Goal: Task Accomplishment & Management: Complete application form

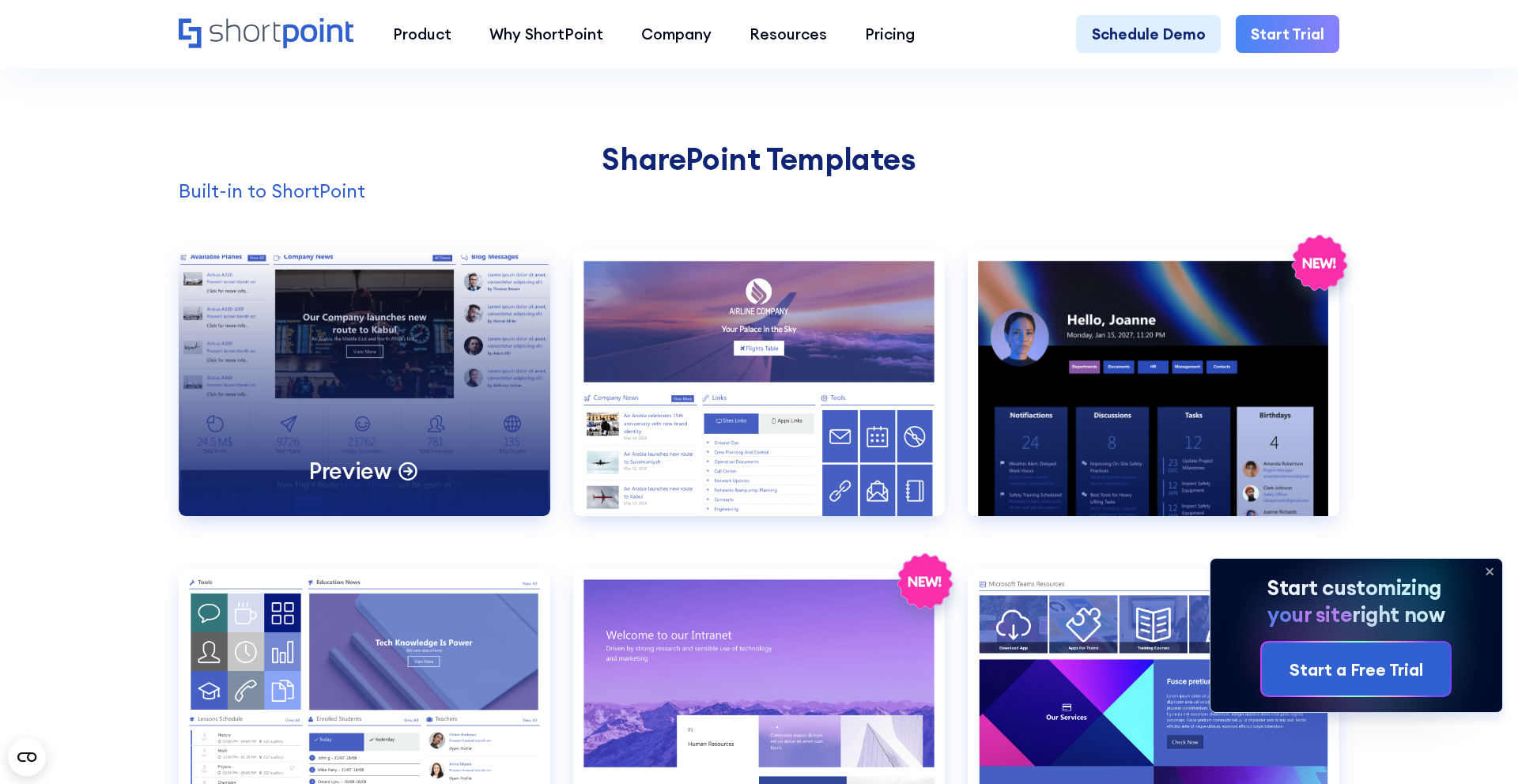
scroll to position [1588, 0]
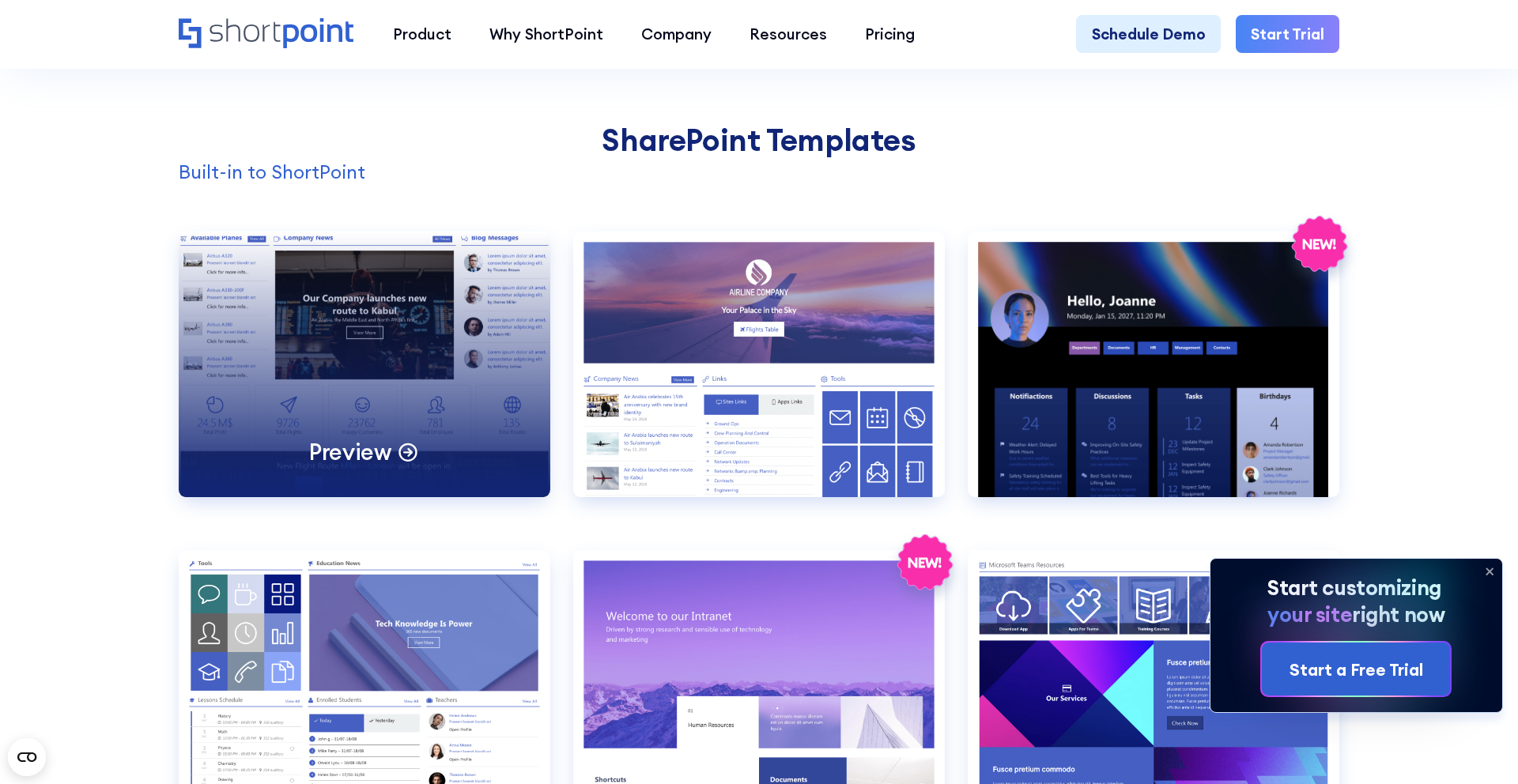
click at [340, 449] on p "Preview" at bounding box center [350, 452] width 82 height 29
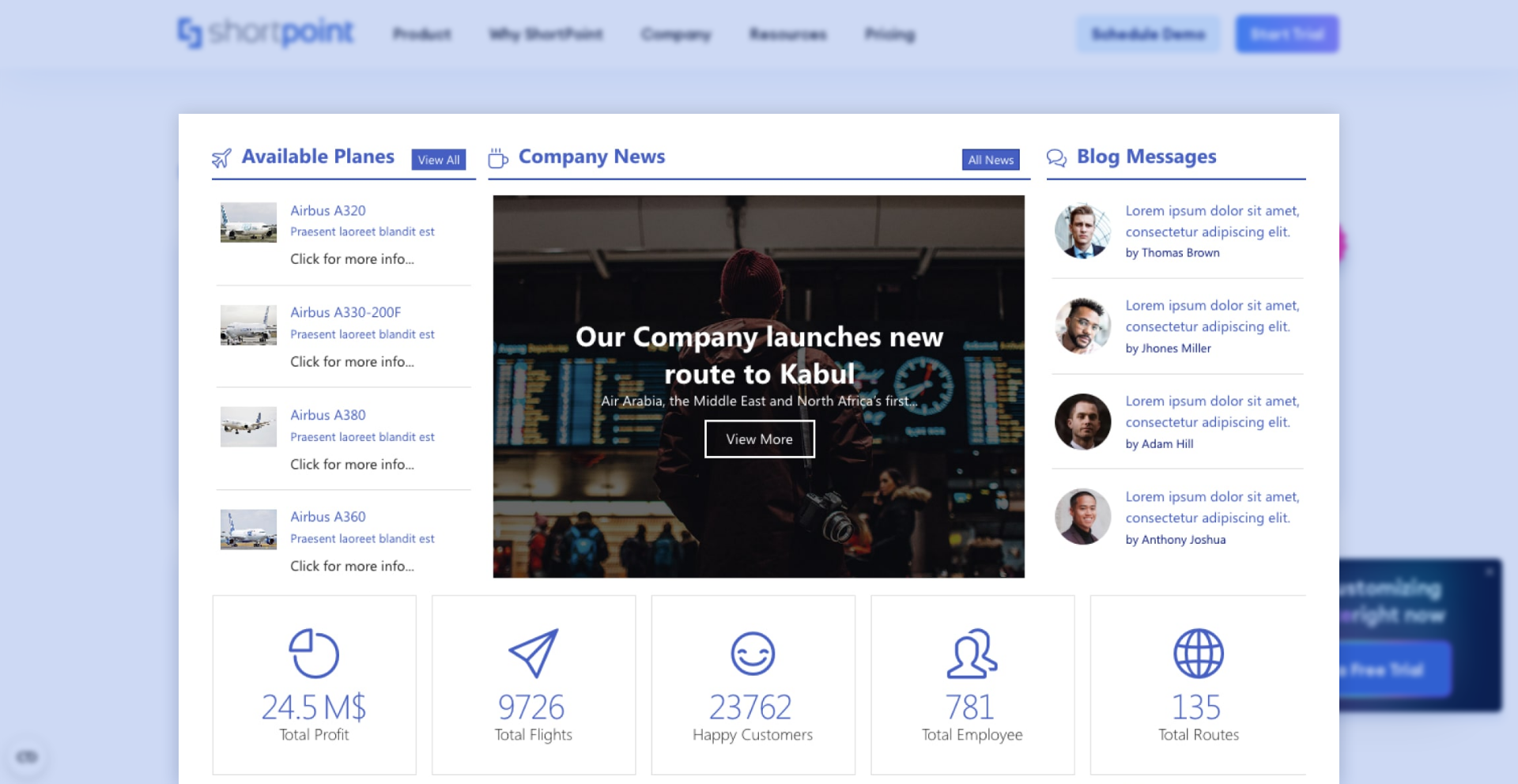
click at [1367, 85] on div at bounding box center [759, 392] width 1518 height 784
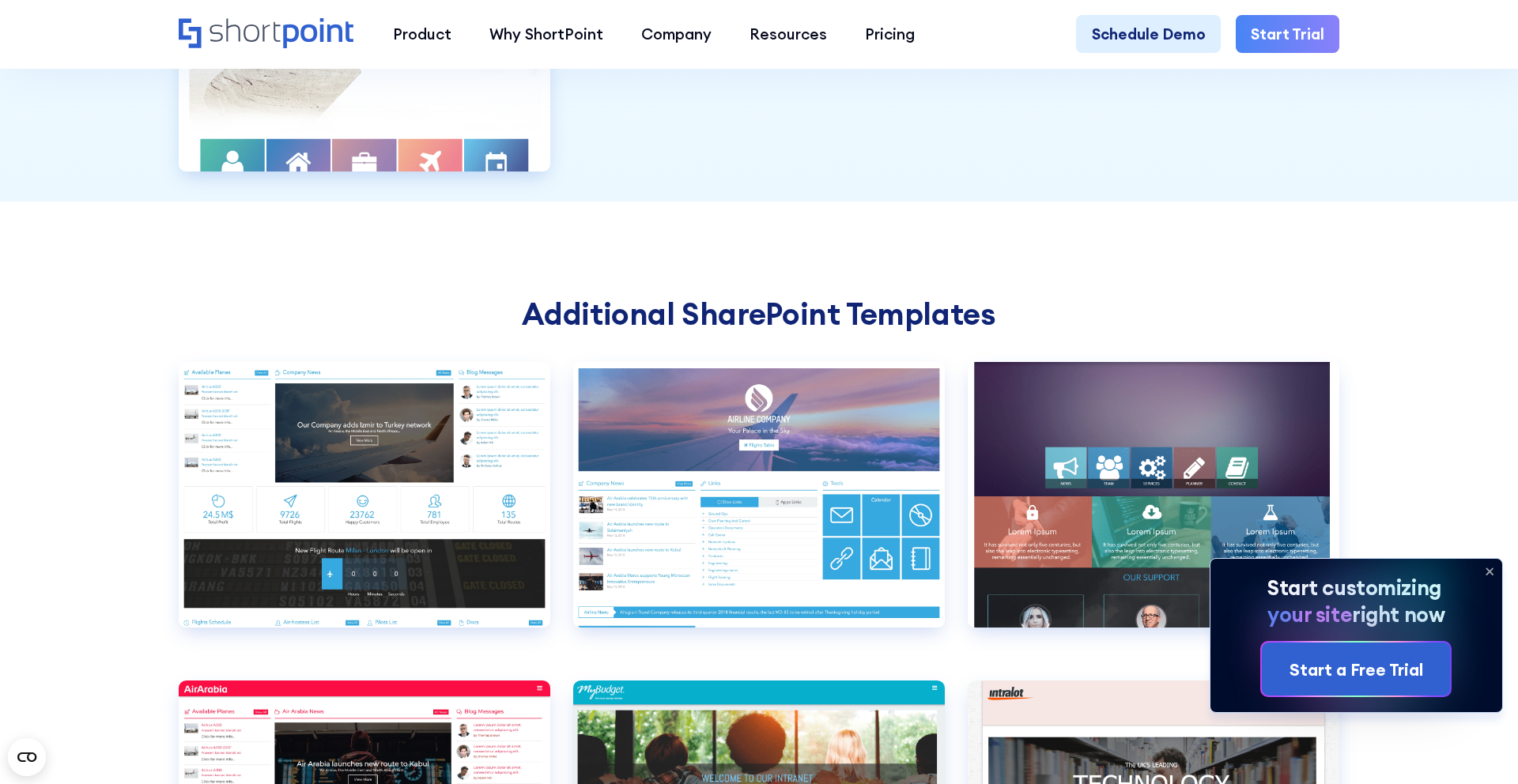
scroll to position [5422, 0]
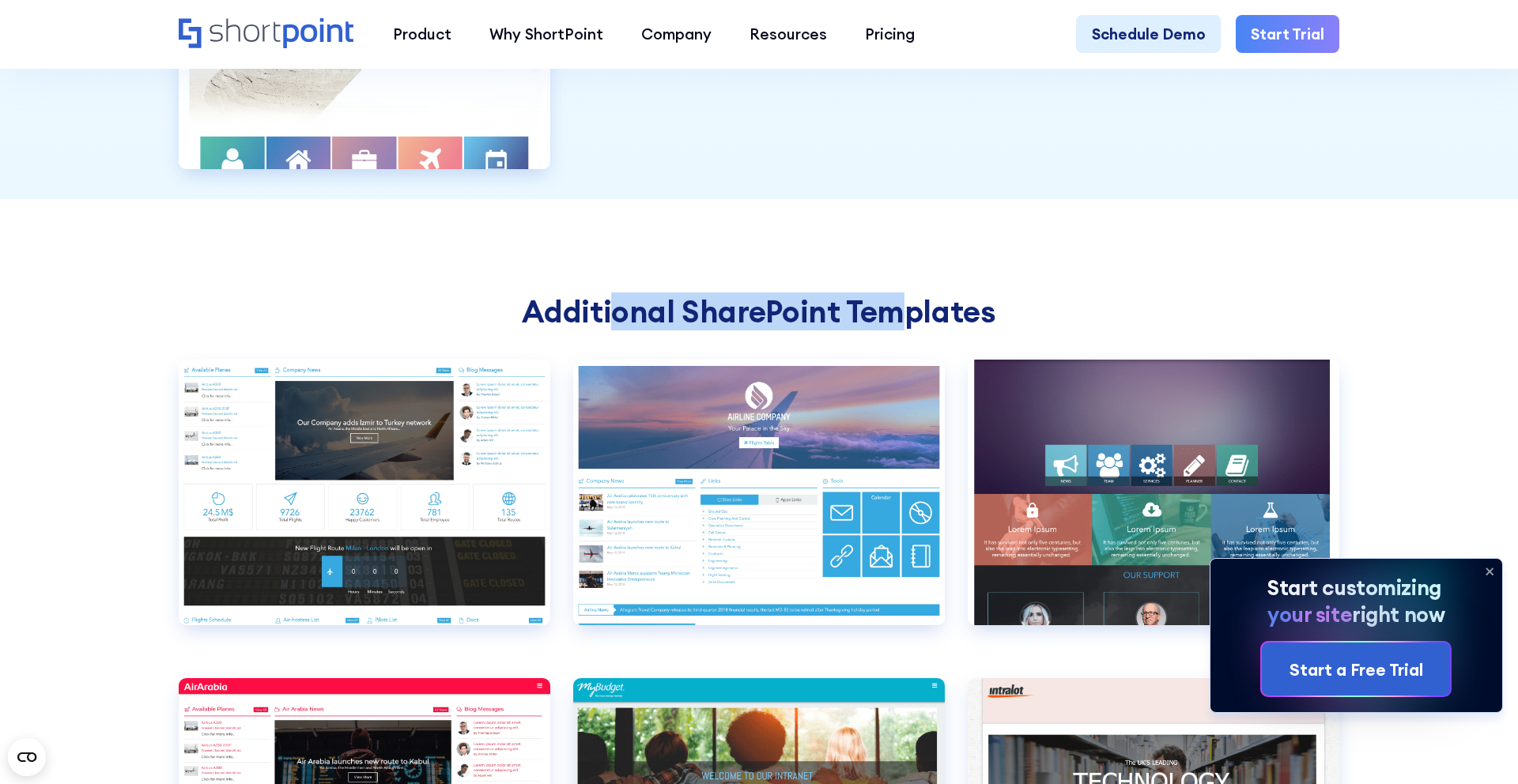
drag, startPoint x: 612, startPoint y: 302, endPoint x: 893, endPoint y: 324, distance: 281.9
click at [893, 324] on h2 "Additional SharePoint Templates" at bounding box center [759, 312] width 1161 height 36
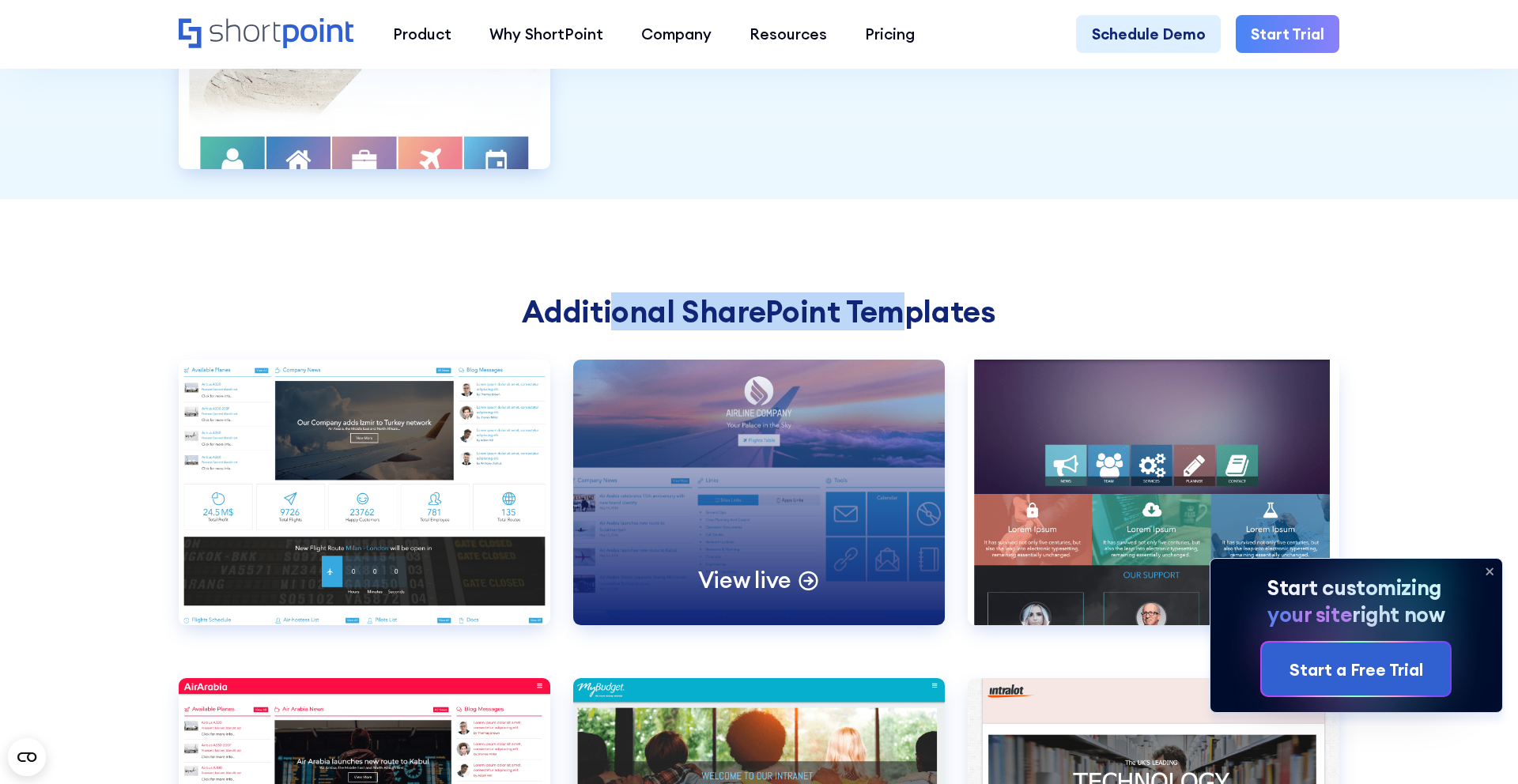
click at [825, 506] on div "View live" at bounding box center [759, 493] width 371 height 265
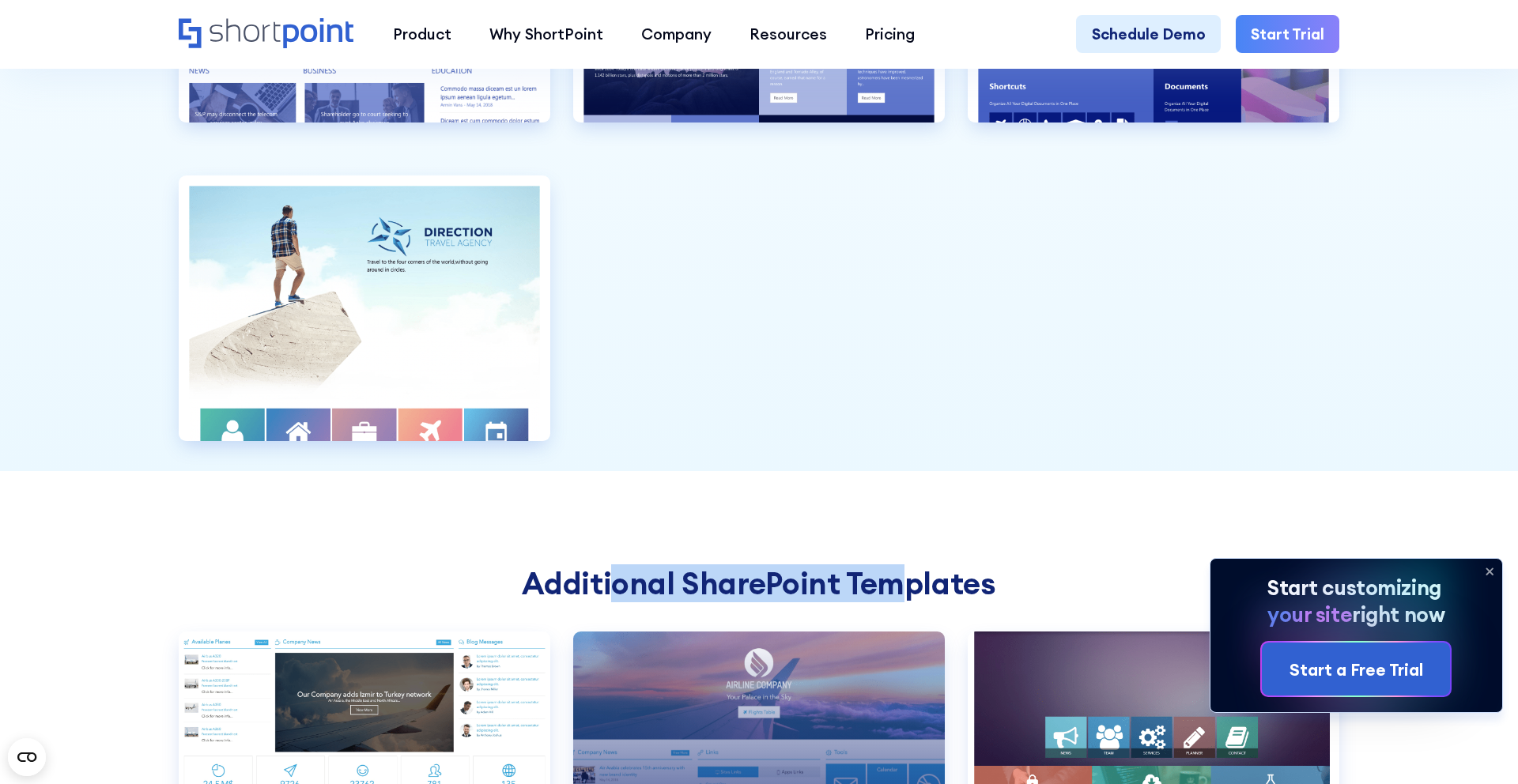
scroll to position [4970, 0]
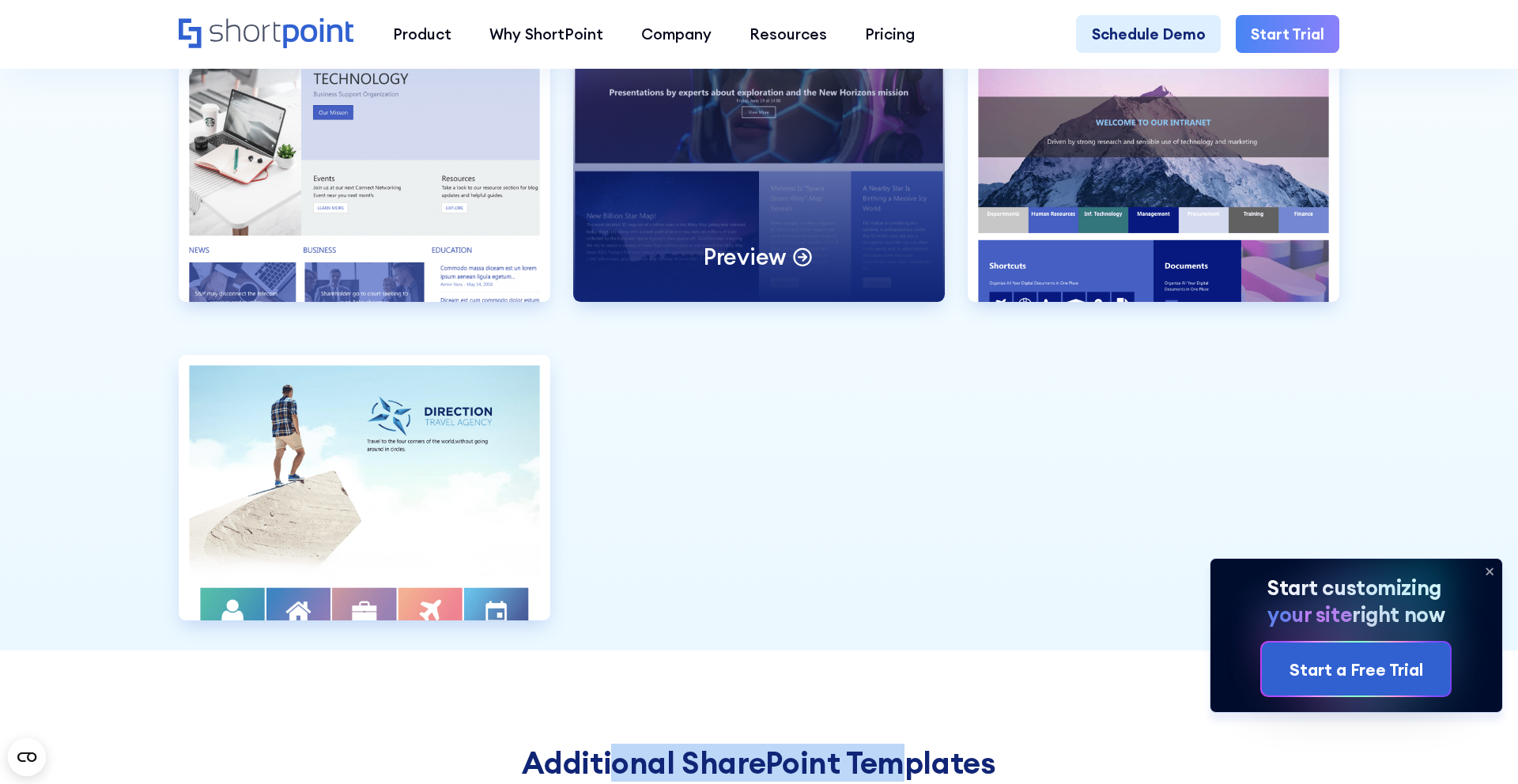
click at [797, 204] on div "Preview" at bounding box center [759, 169] width 371 height 265
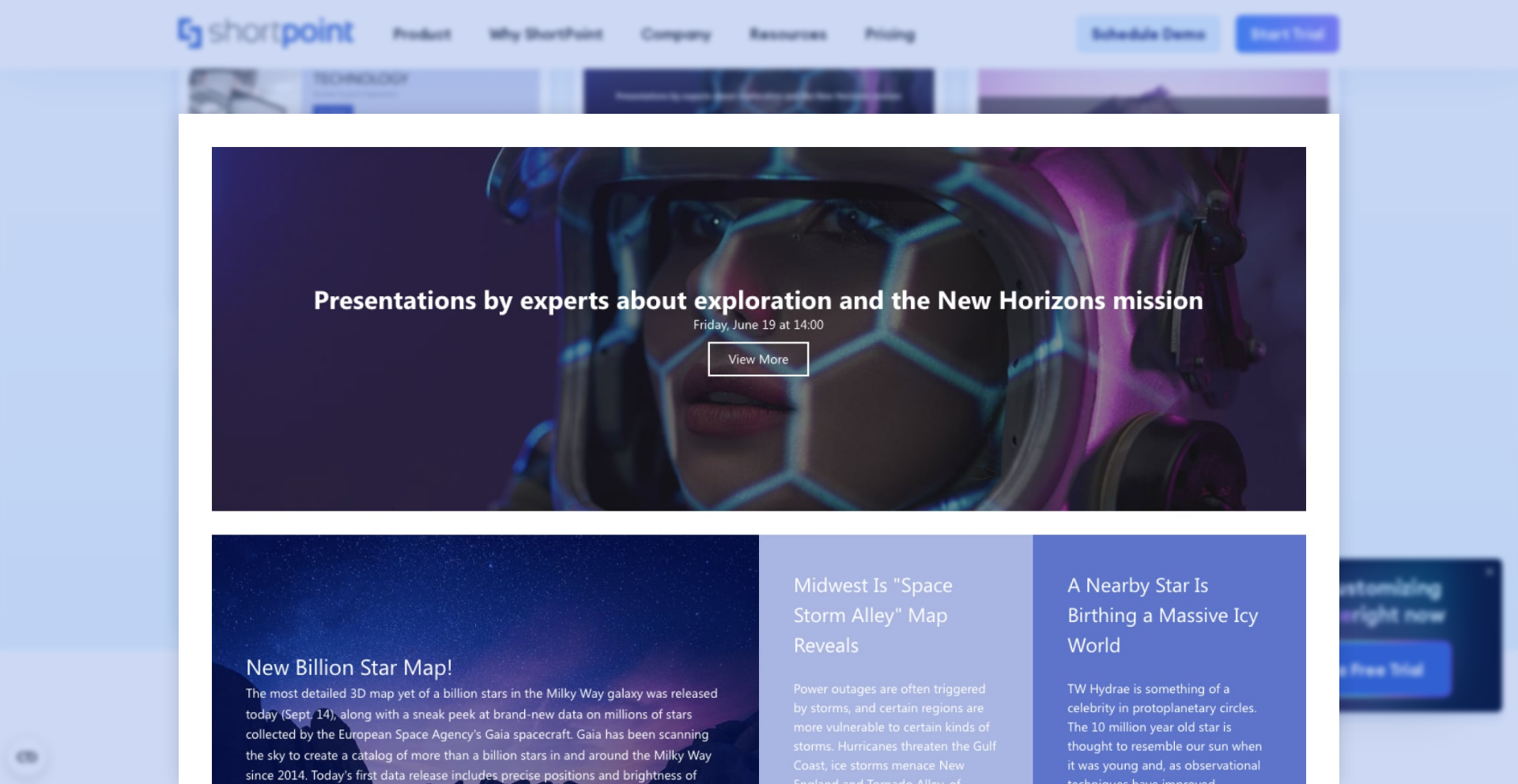
click at [1353, 33] on div at bounding box center [759, 392] width 1518 height 784
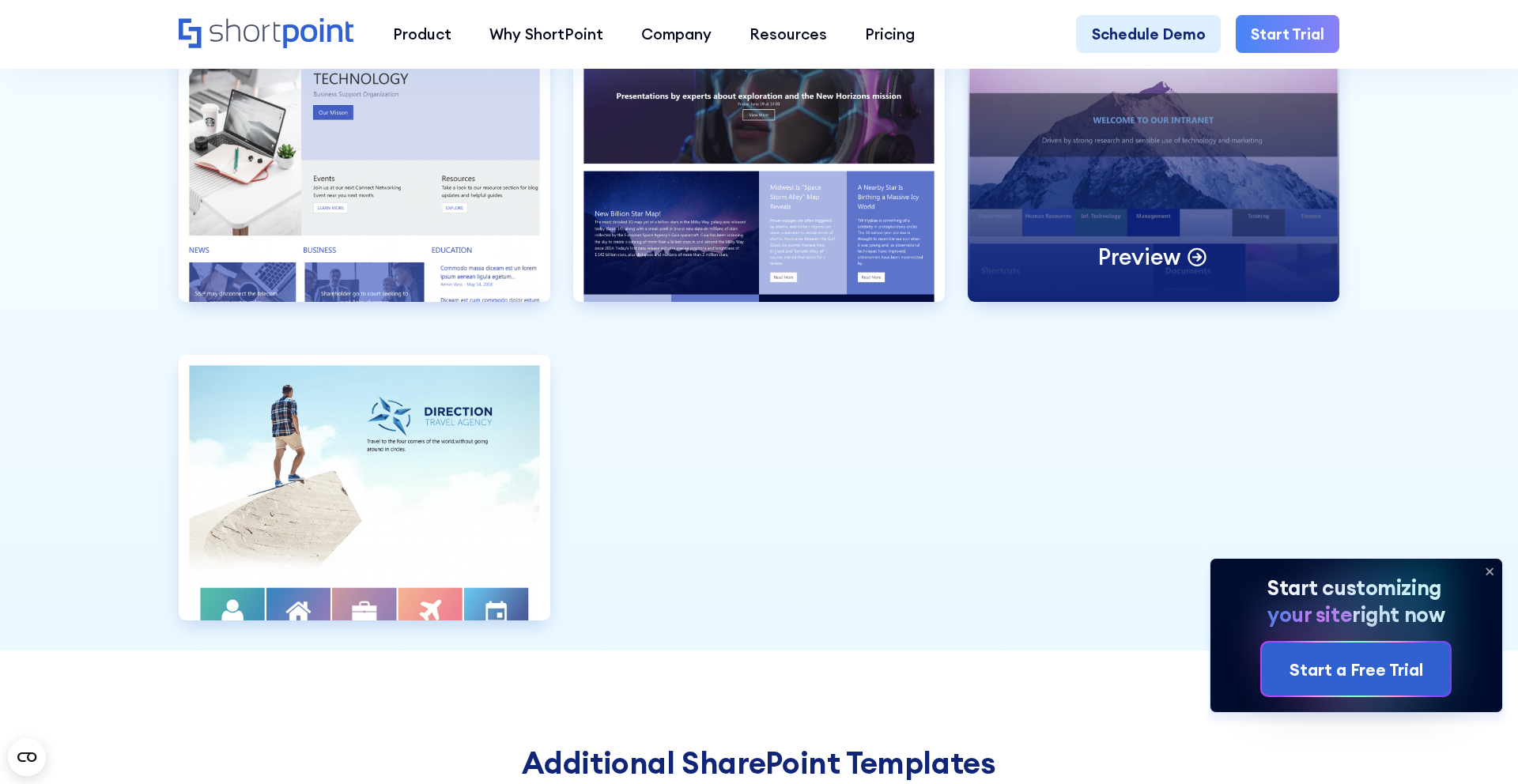
click at [988, 220] on div "Preview" at bounding box center [1153, 169] width 371 height 265
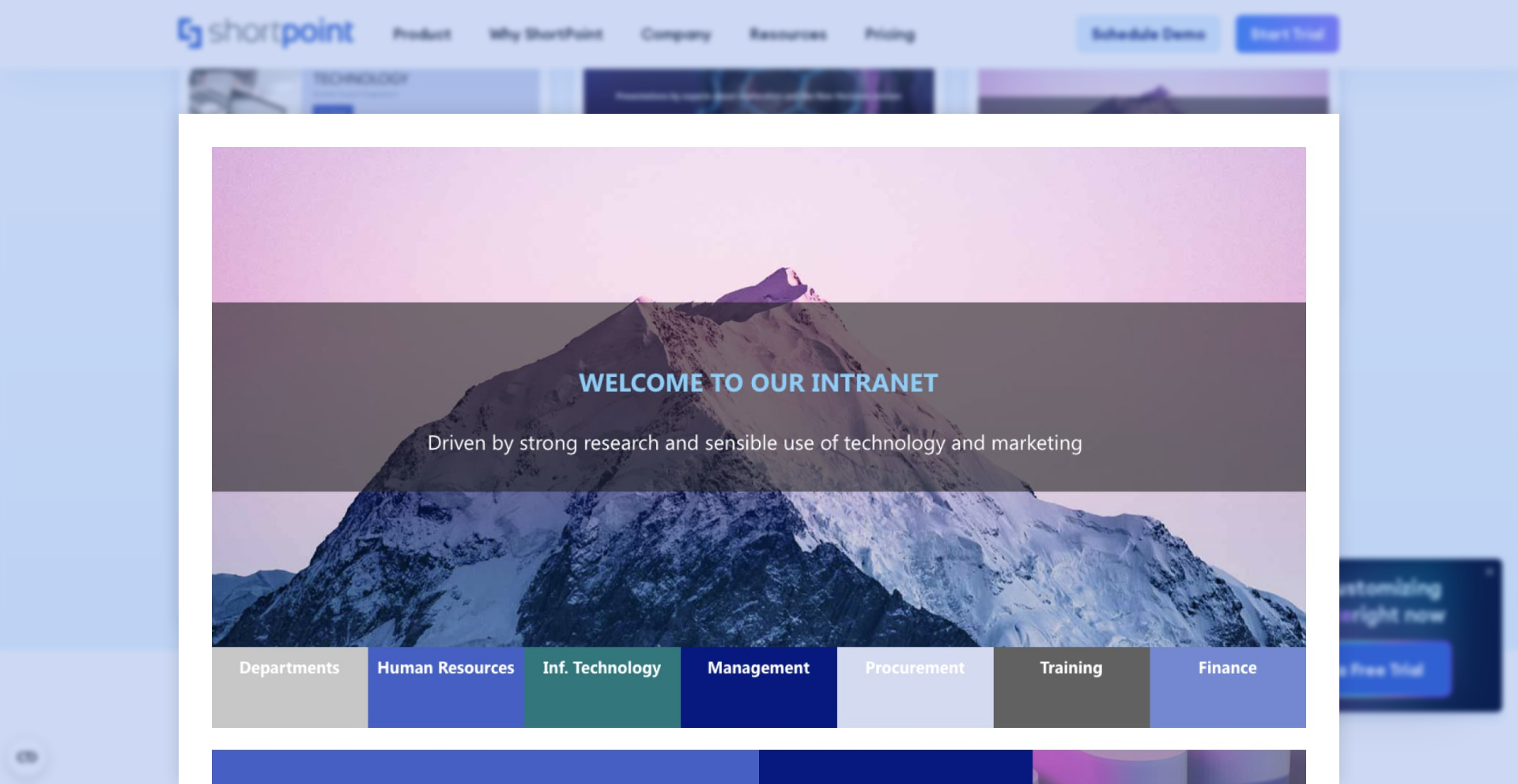
click at [1403, 190] on div at bounding box center [759, 392] width 1518 height 784
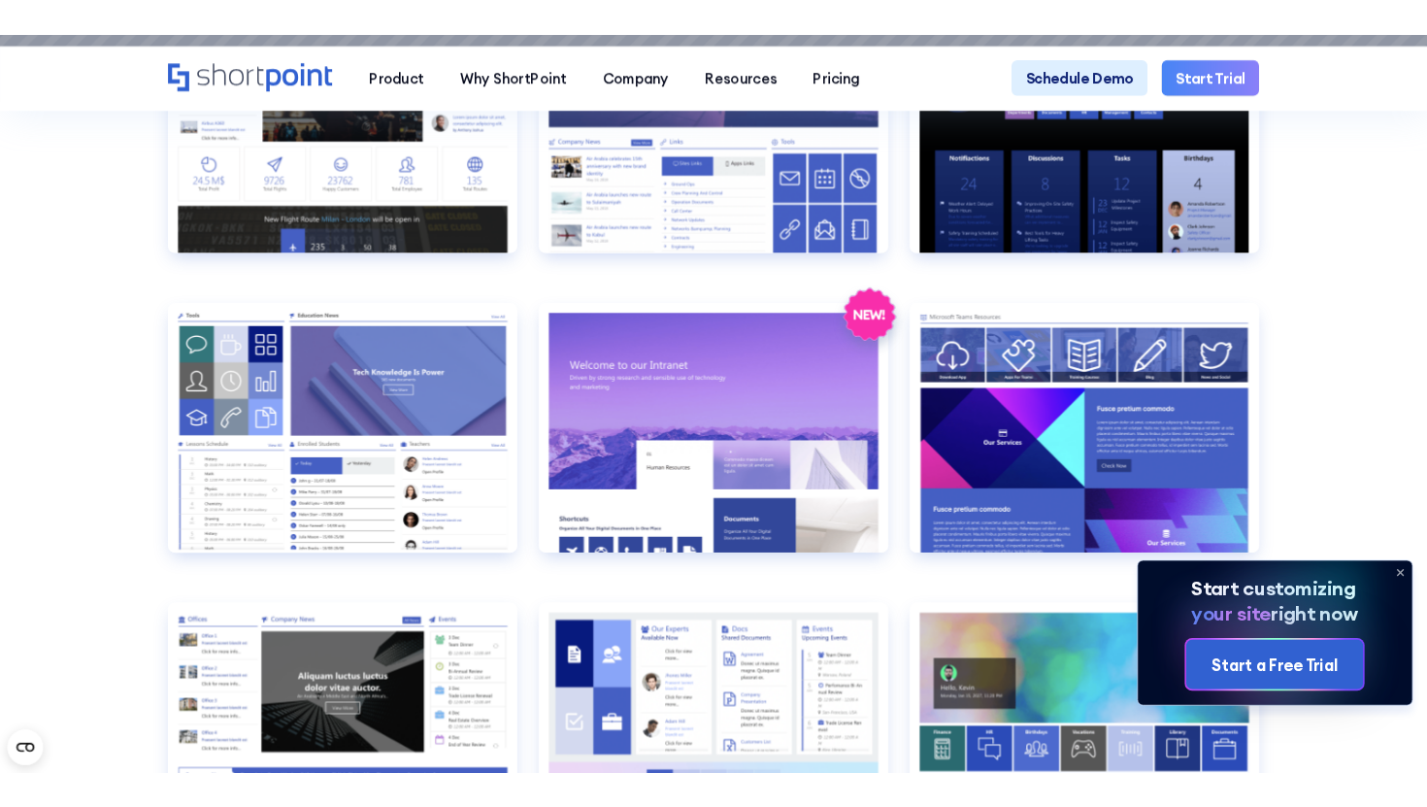
scroll to position [2170, 0]
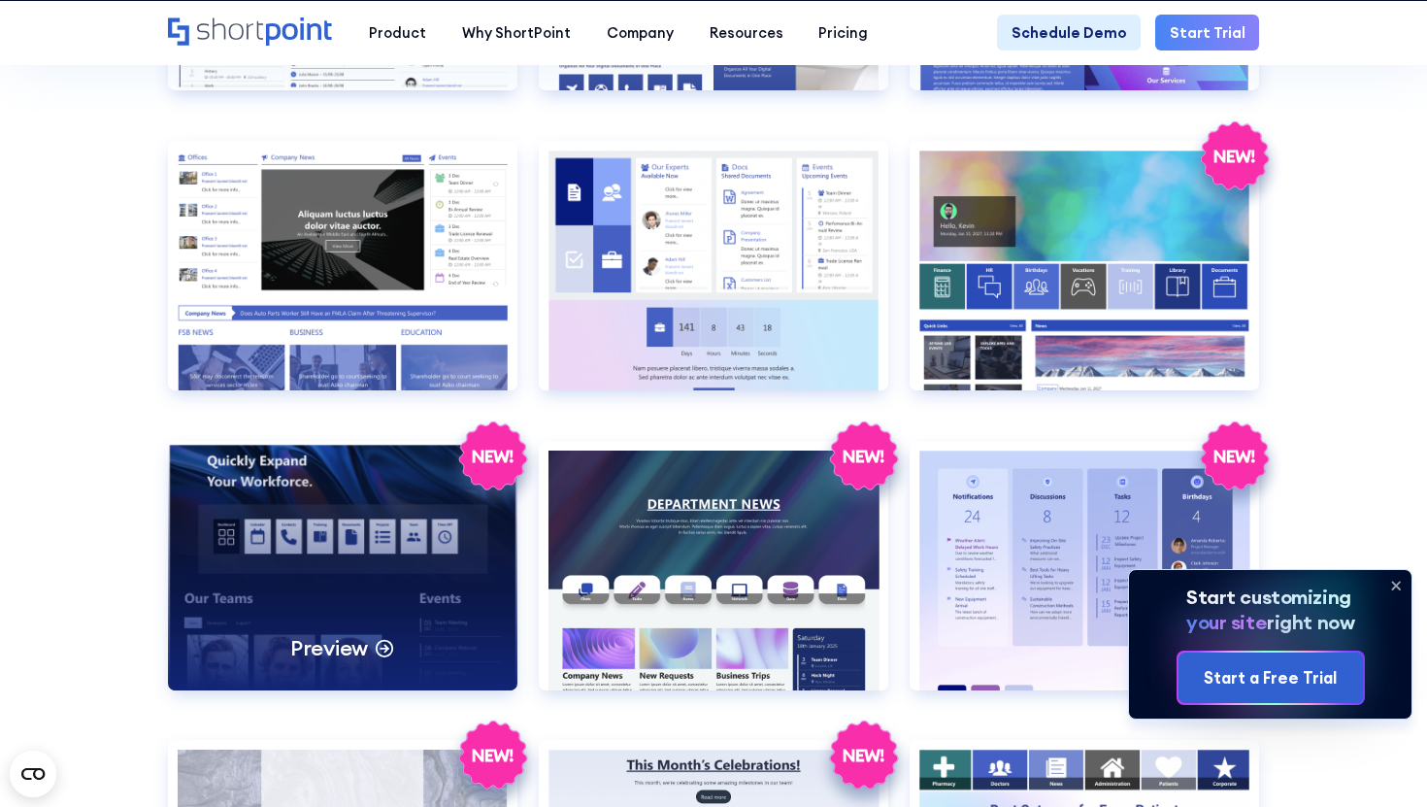
click at [356, 618] on div "Preview" at bounding box center [343, 566] width 350 height 250
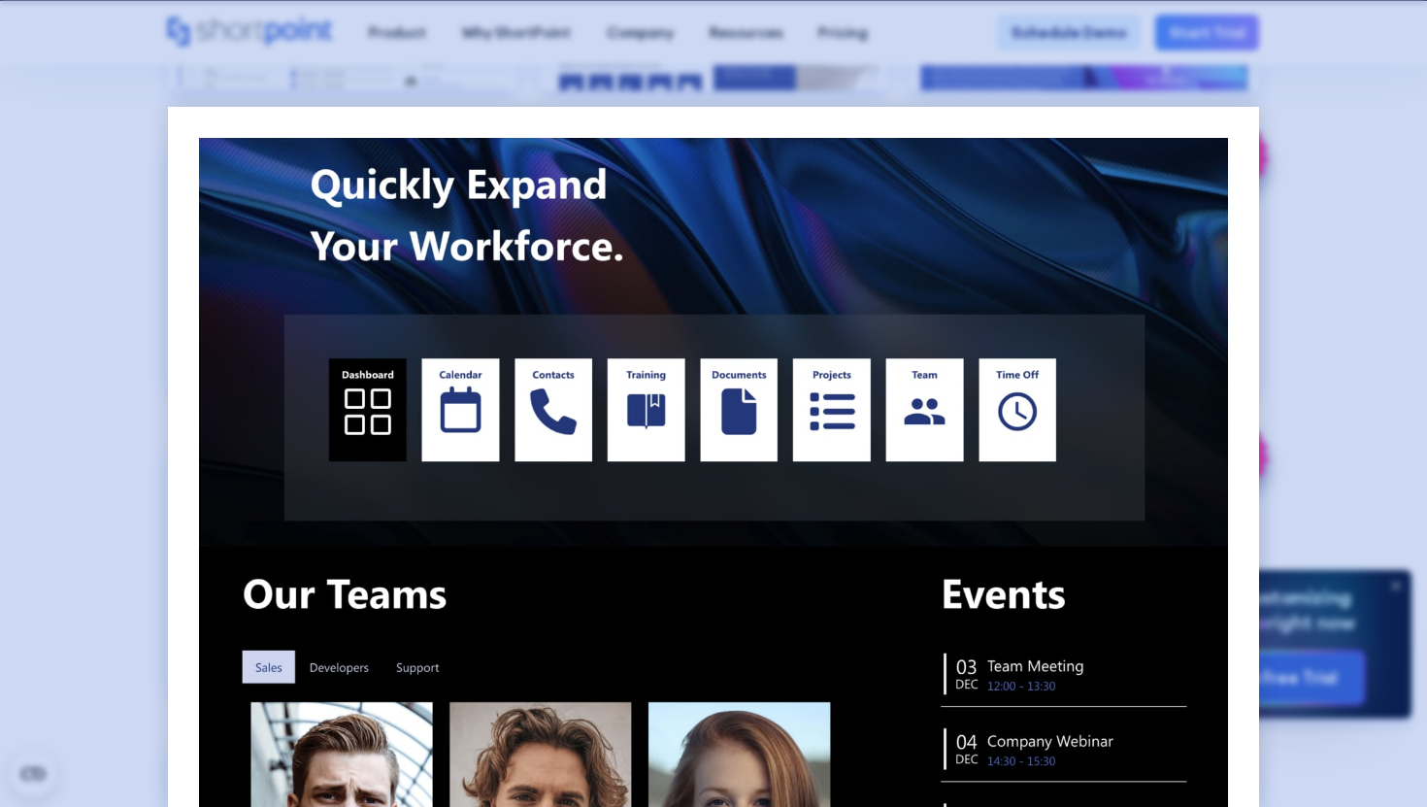
click at [1001, 104] on div at bounding box center [713, 403] width 1427 height 807
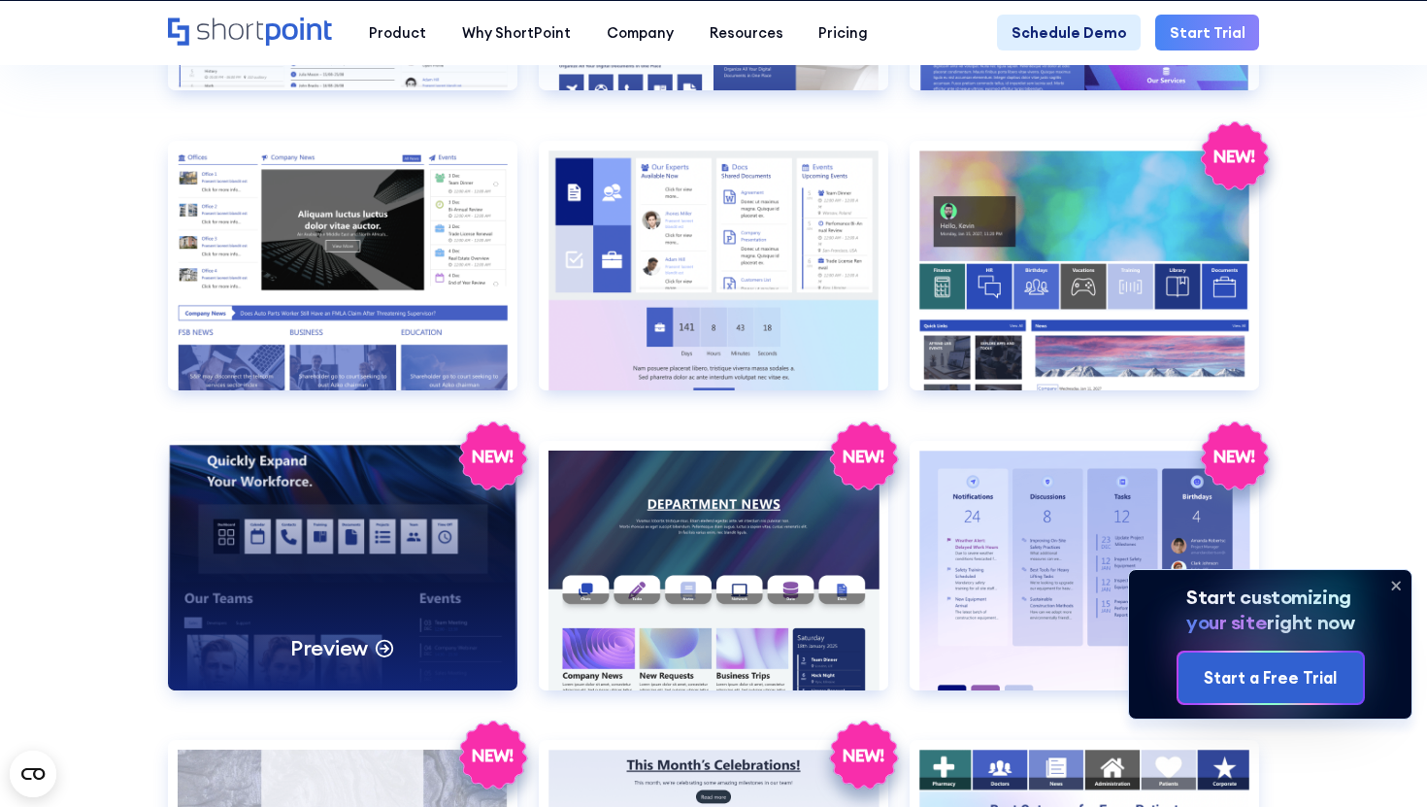
click at [233, 550] on div "Preview" at bounding box center [343, 566] width 350 height 250
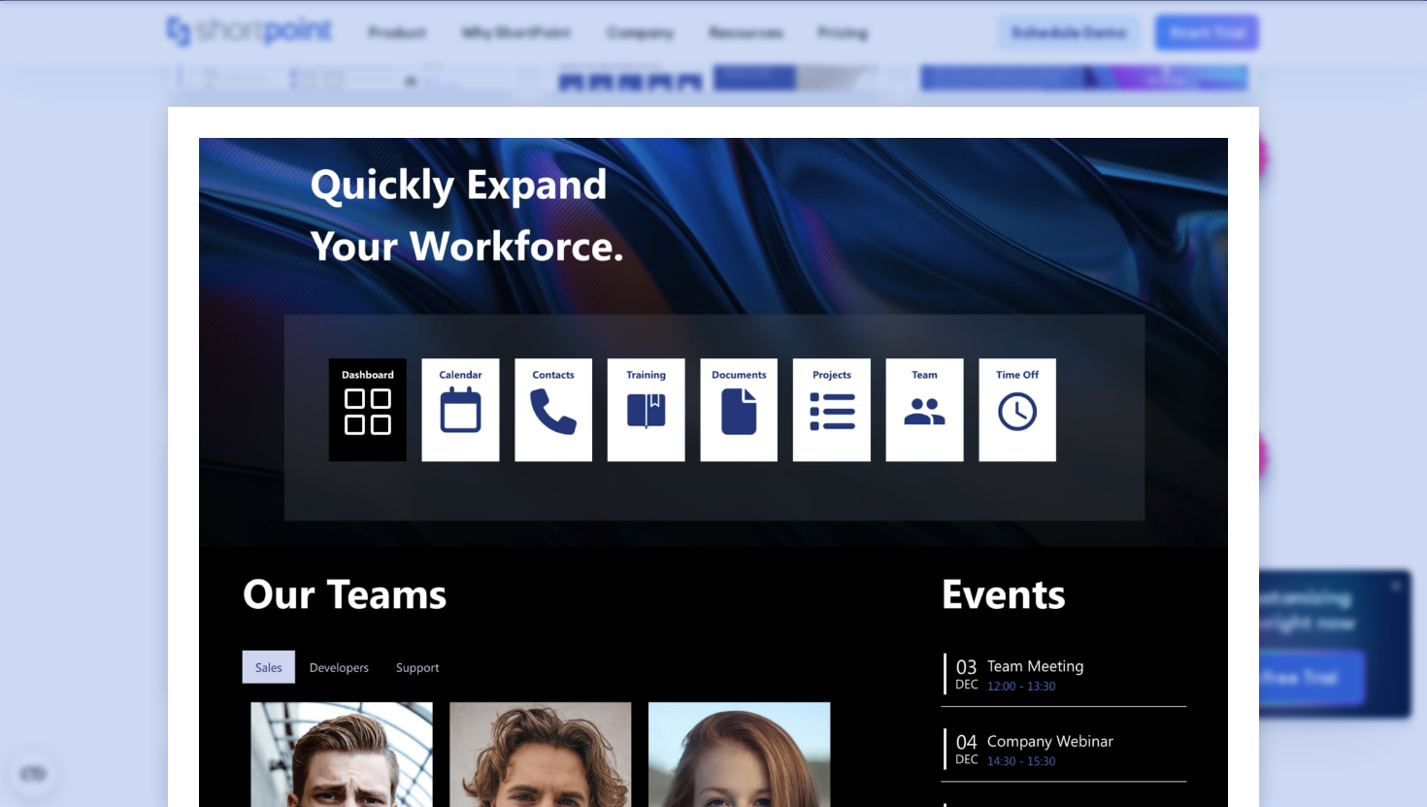
click at [1386, 105] on div at bounding box center [713, 403] width 1427 height 807
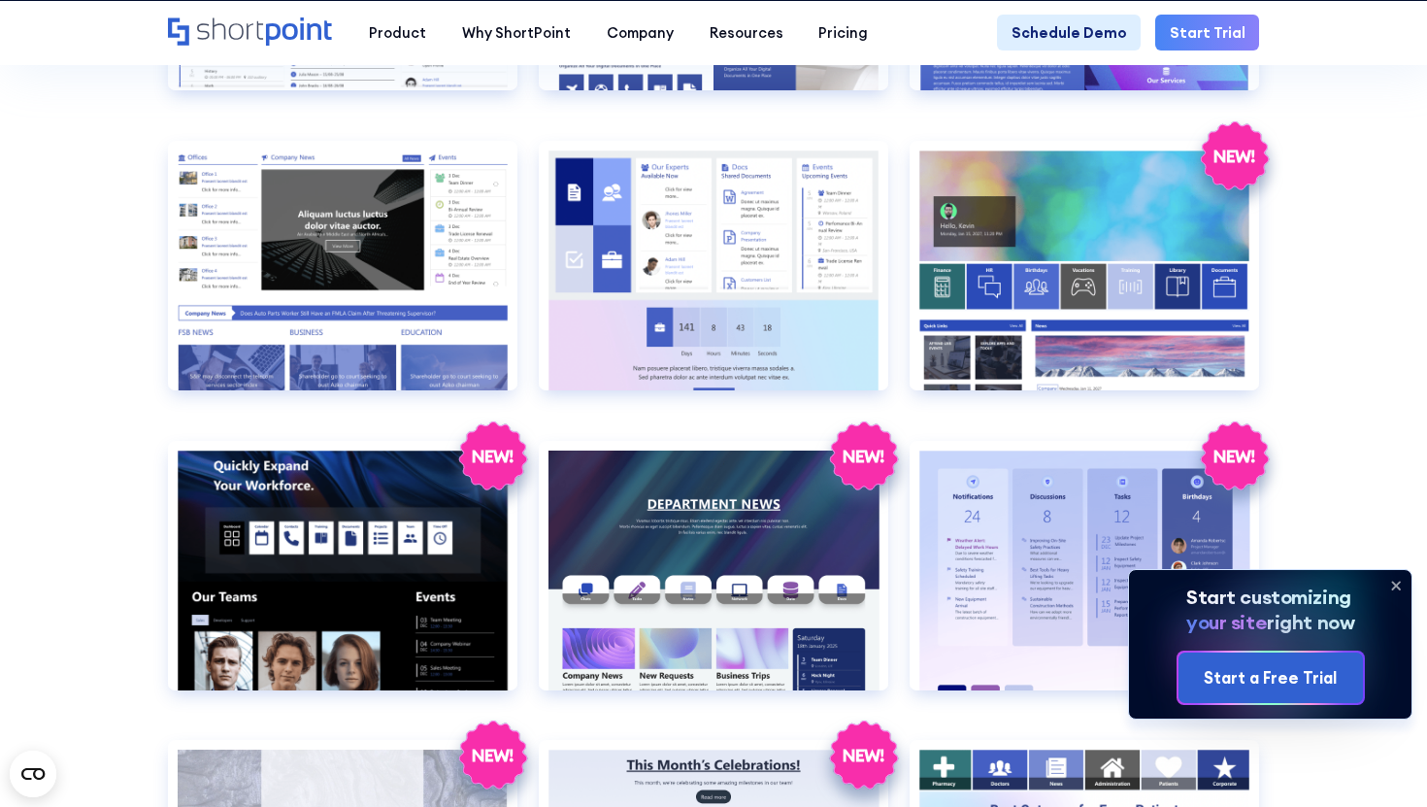
click at [1202, 43] on link "Start Trial" at bounding box center [1207, 33] width 104 height 36
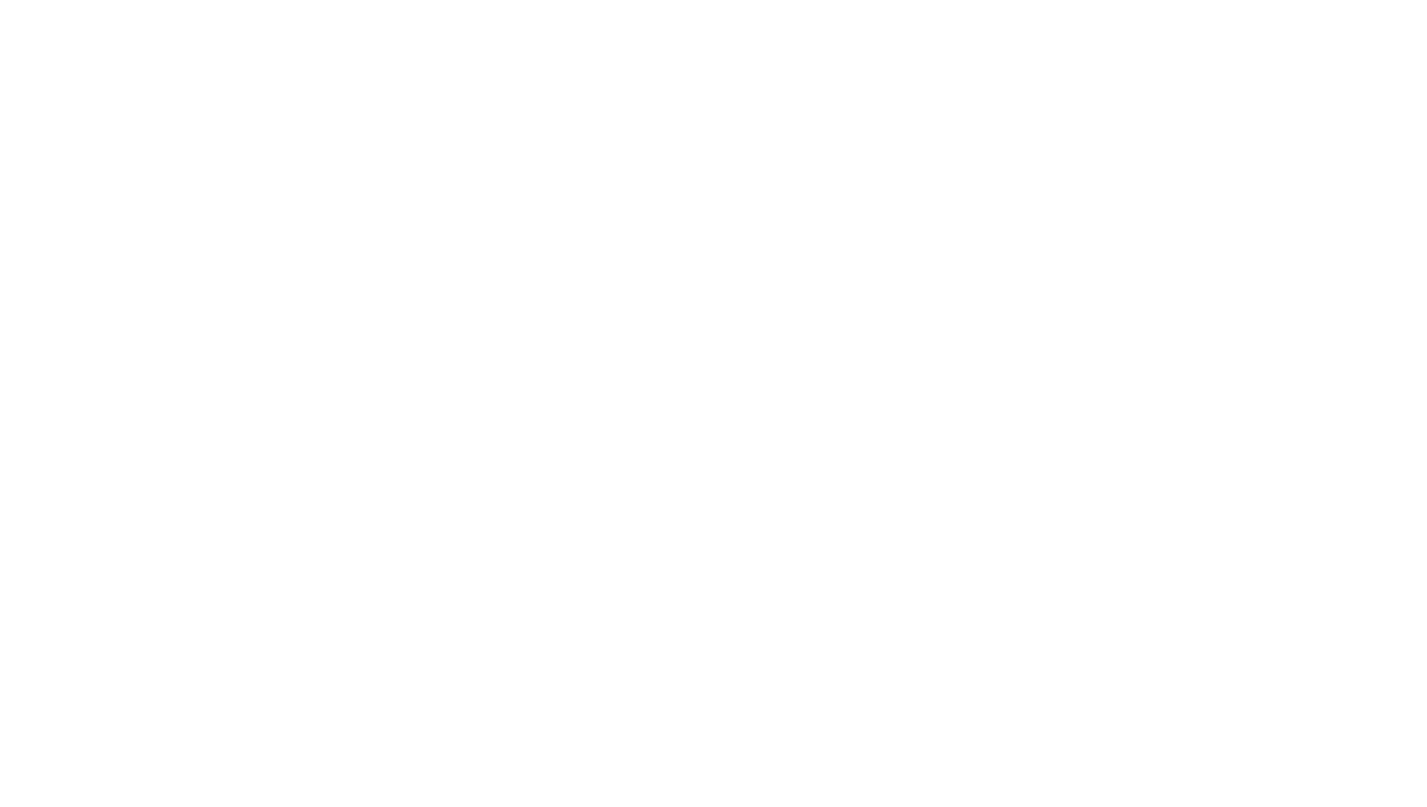
select select "+351"
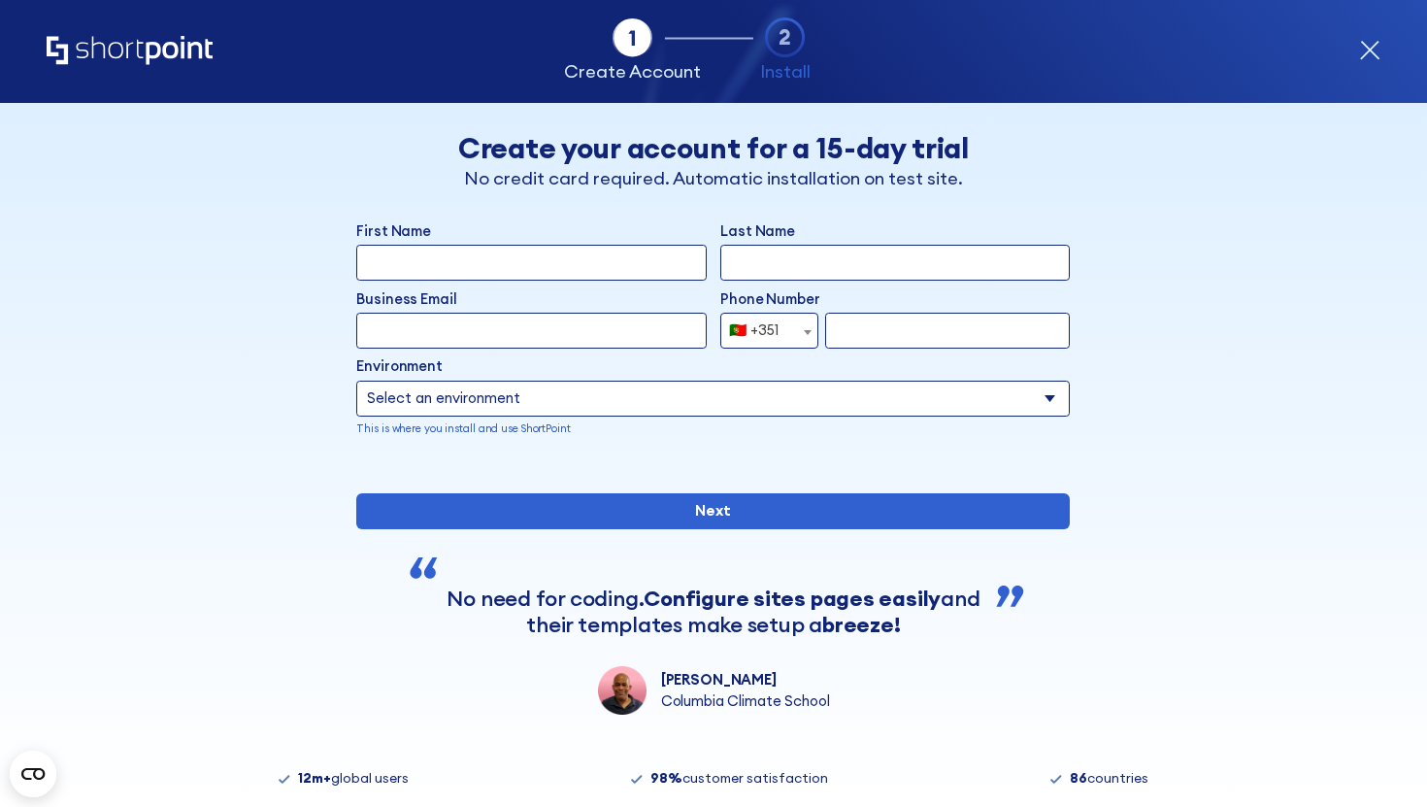
click at [418, 270] on input "First Name" at bounding box center [531, 263] width 350 height 36
type input "cm"
click at [739, 273] on input "Last Name" at bounding box center [895, 263] width 350 height 36
type input "Silva"
click at [577, 343] on input "Business Email" at bounding box center [531, 331] width 350 height 36
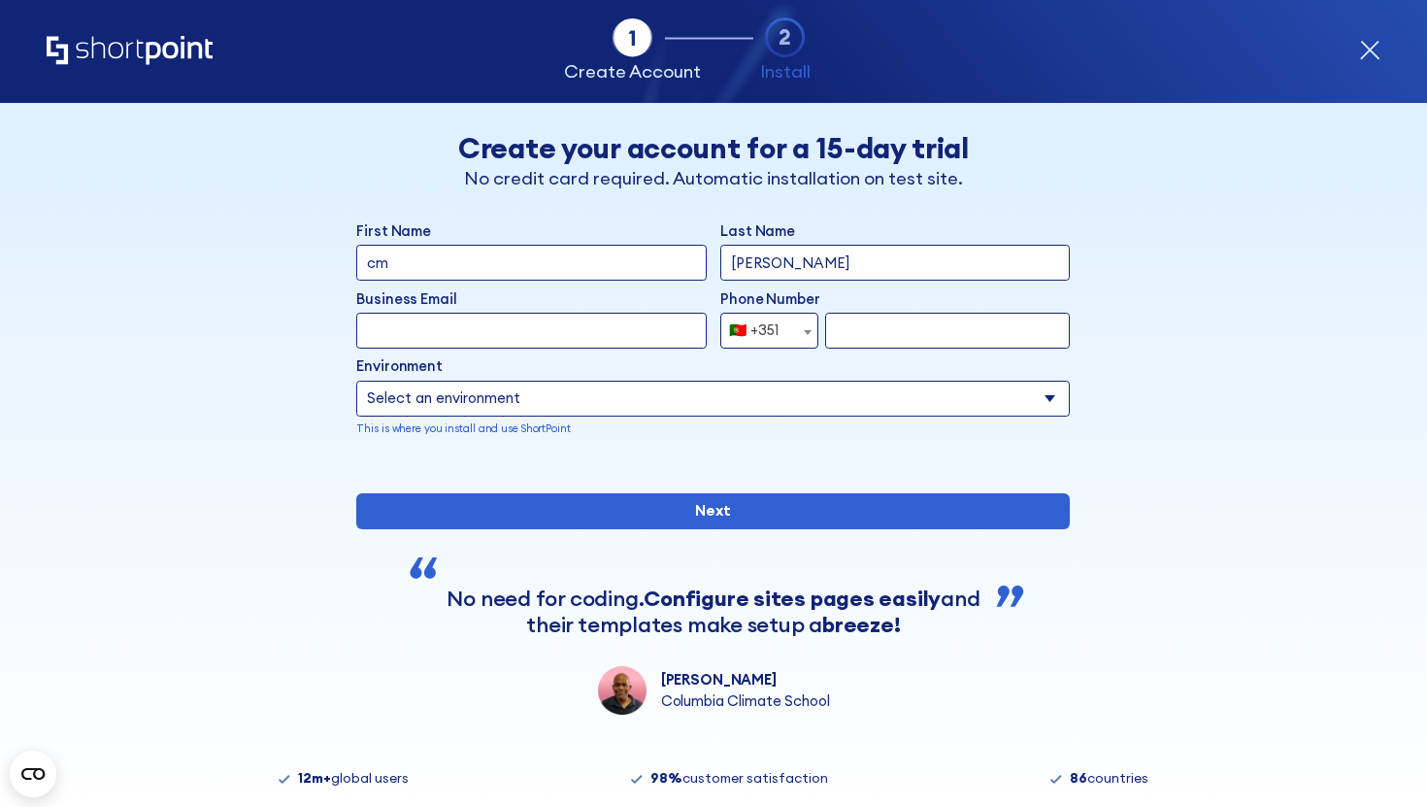
type input "luisa@shortpoint.com"
click at [890, 330] on input "form" at bounding box center [947, 331] width 245 height 36
type input "932723834"
click at [639, 400] on select "Select an environment Microsoft 365 SharePoint Online SharePoint 2019 (On-Premi…" at bounding box center [713, 399] width 714 height 36
click at [621, 384] on select "Select an environment Microsoft 365 SharePoint Online SharePoint 2019 (On-Premi…" at bounding box center [713, 399] width 714 height 36
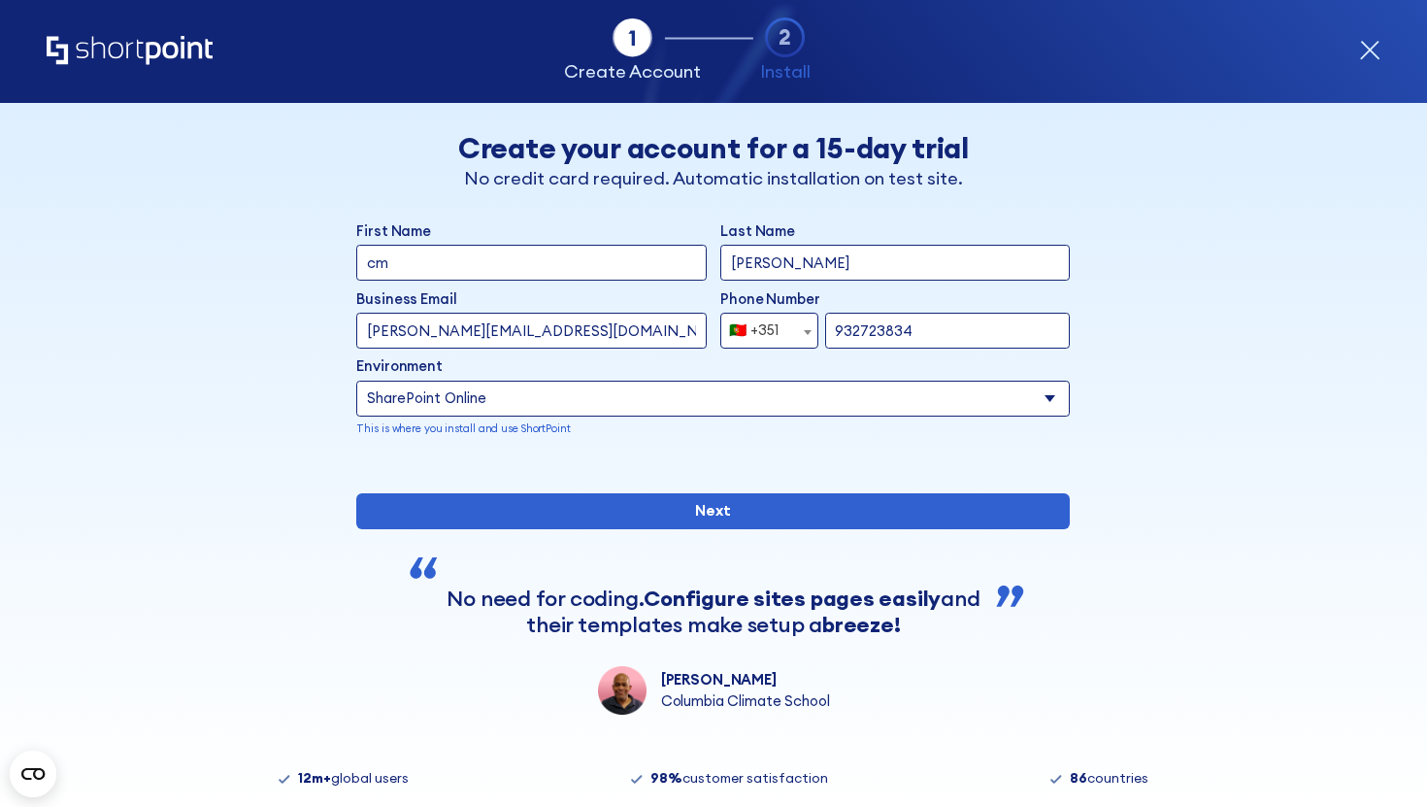
click at [619, 376] on label "Environment" at bounding box center [713, 365] width 714 height 21
click at [619, 381] on select "Select an environment Microsoft 365 SharePoint Online SharePoint 2019 (On-Premi…" at bounding box center [713, 399] width 714 height 36
click at [619, 390] on select "Select an environment Microsoft 365 SharePoint Online SharePoint 2019 (On-Premi…" at bounding box center [713, 399] width 714 height 36
select select "Microsoft 365"
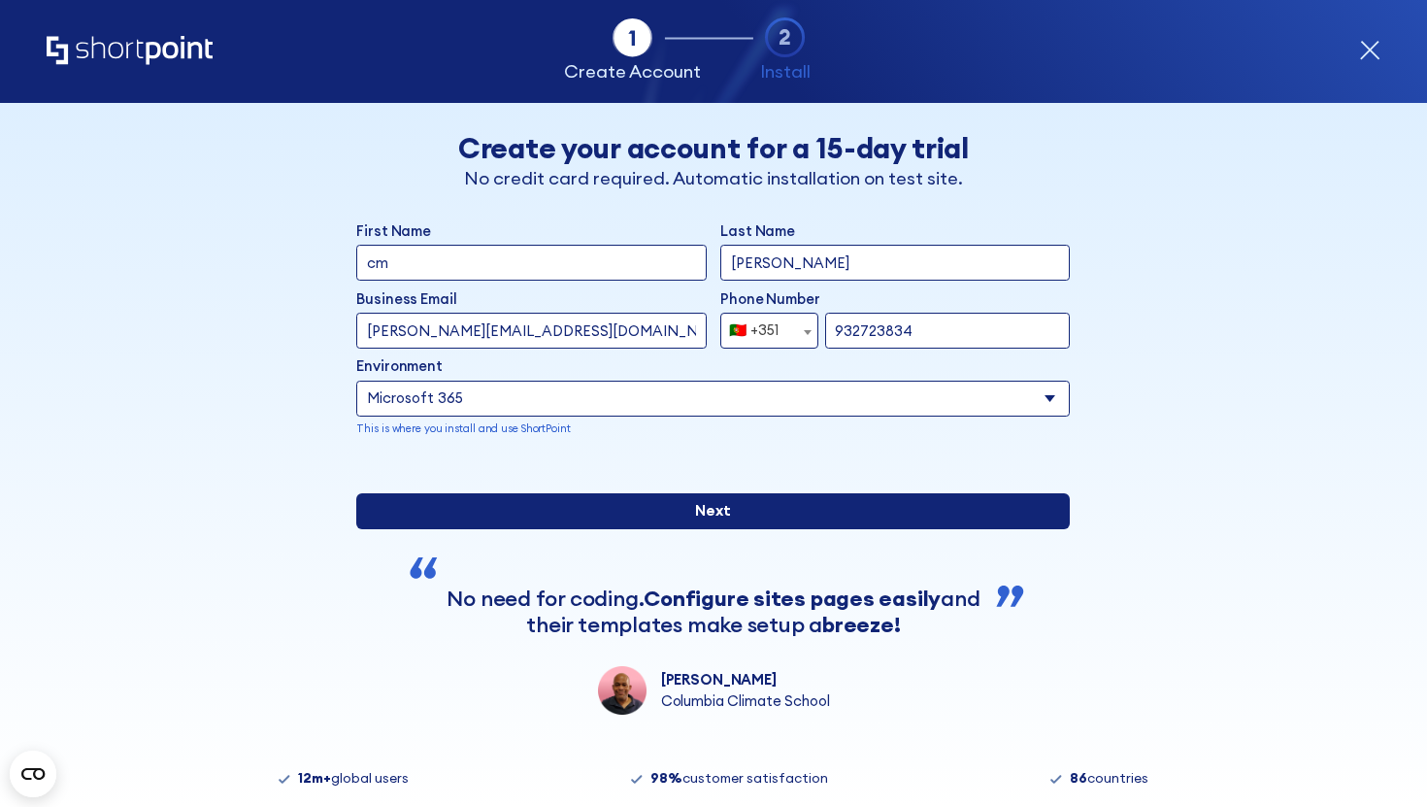
click at [627, 529] on input "Next" at bounding box center [713, 511] width 714 height 36
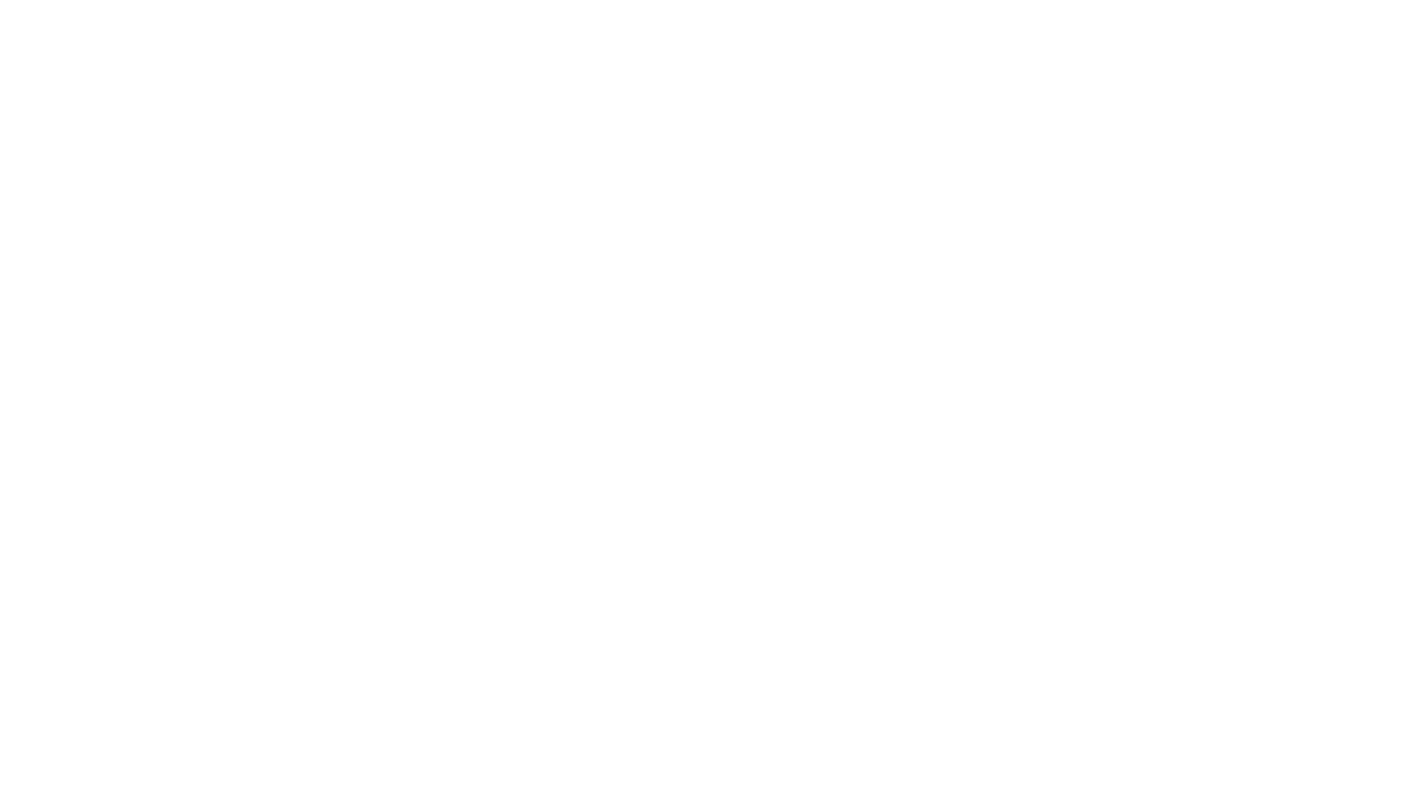
select select "+351"
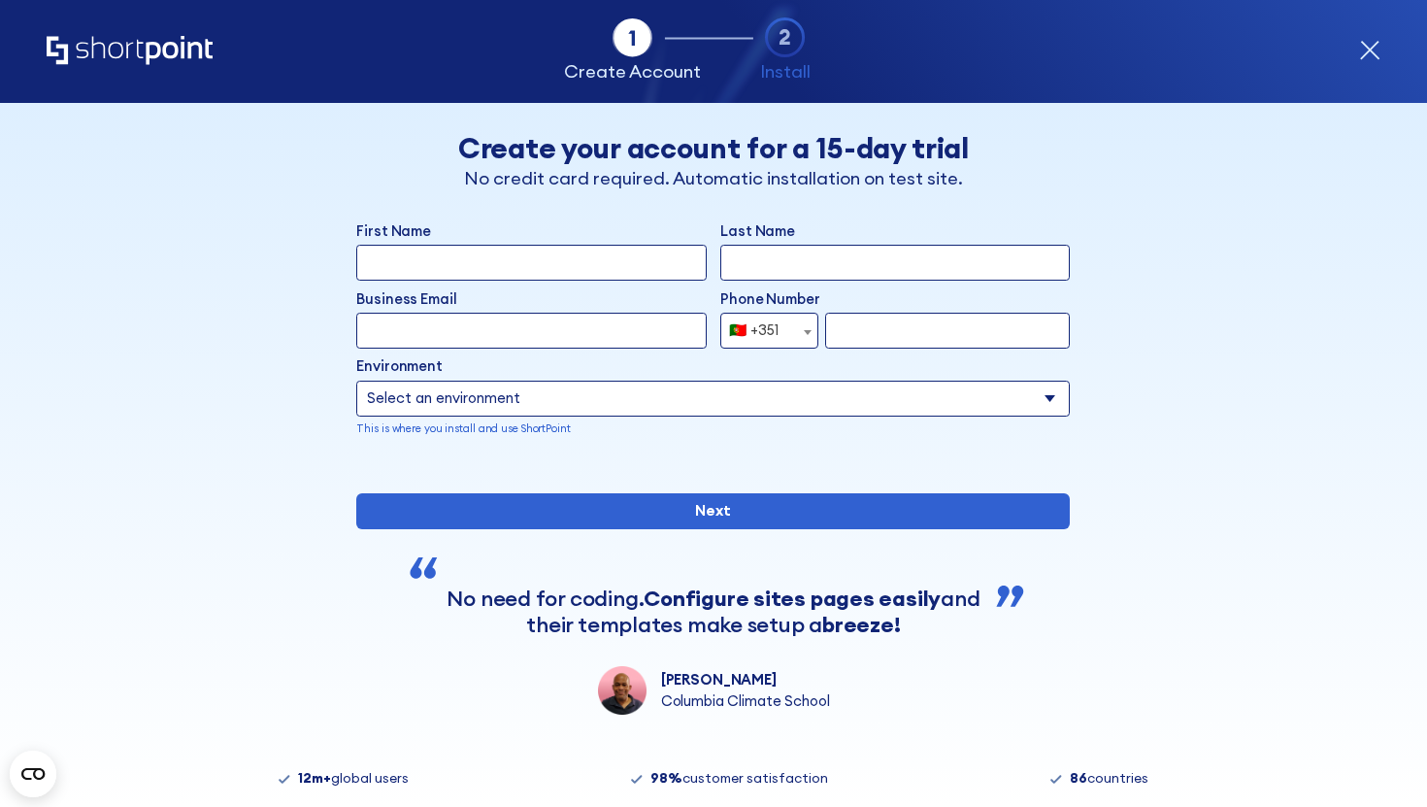
click at [1190, 321] on div "Back Back Create your account for a 15-day trial No credit card required. Autom…" at bounding box center [714, 409] width 1092 height 612
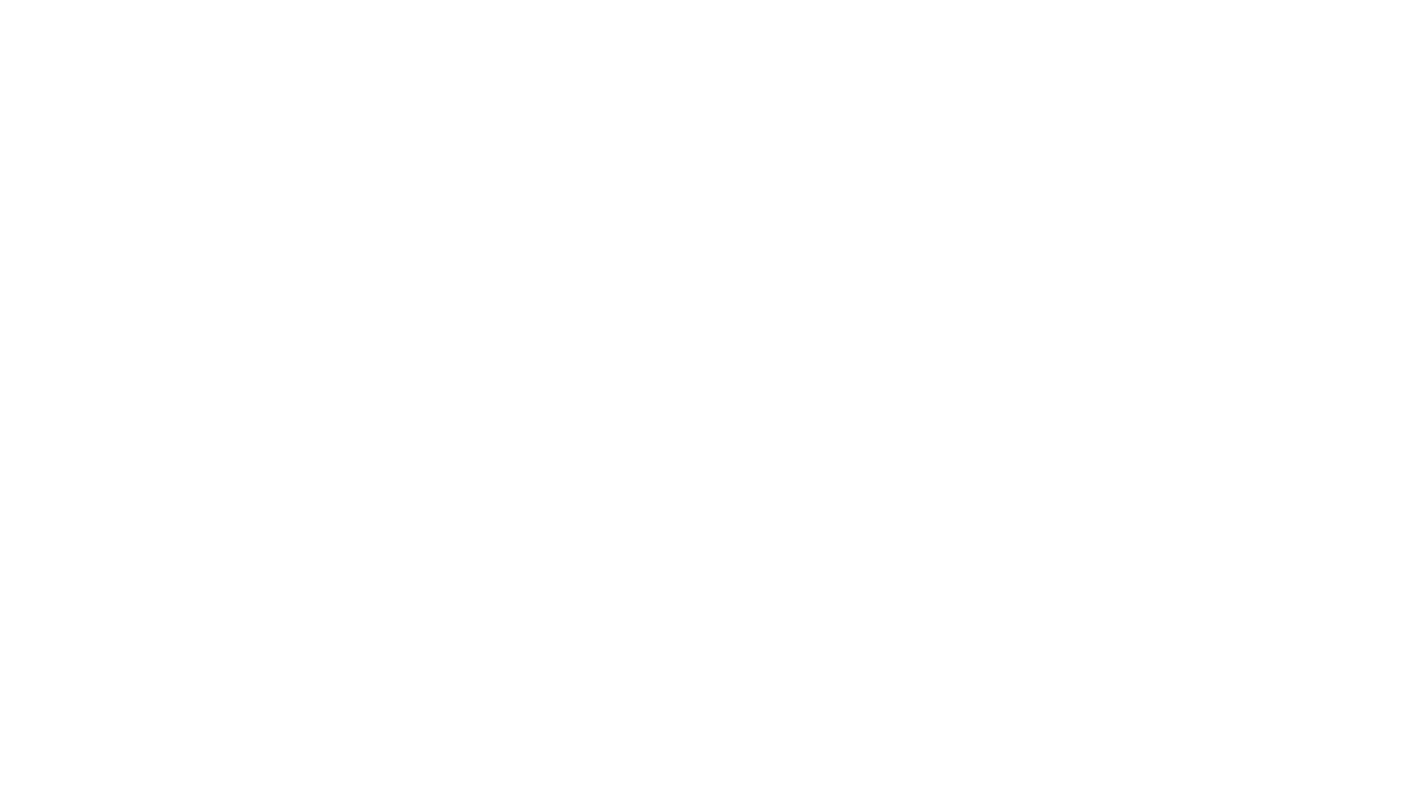
select select "+351"
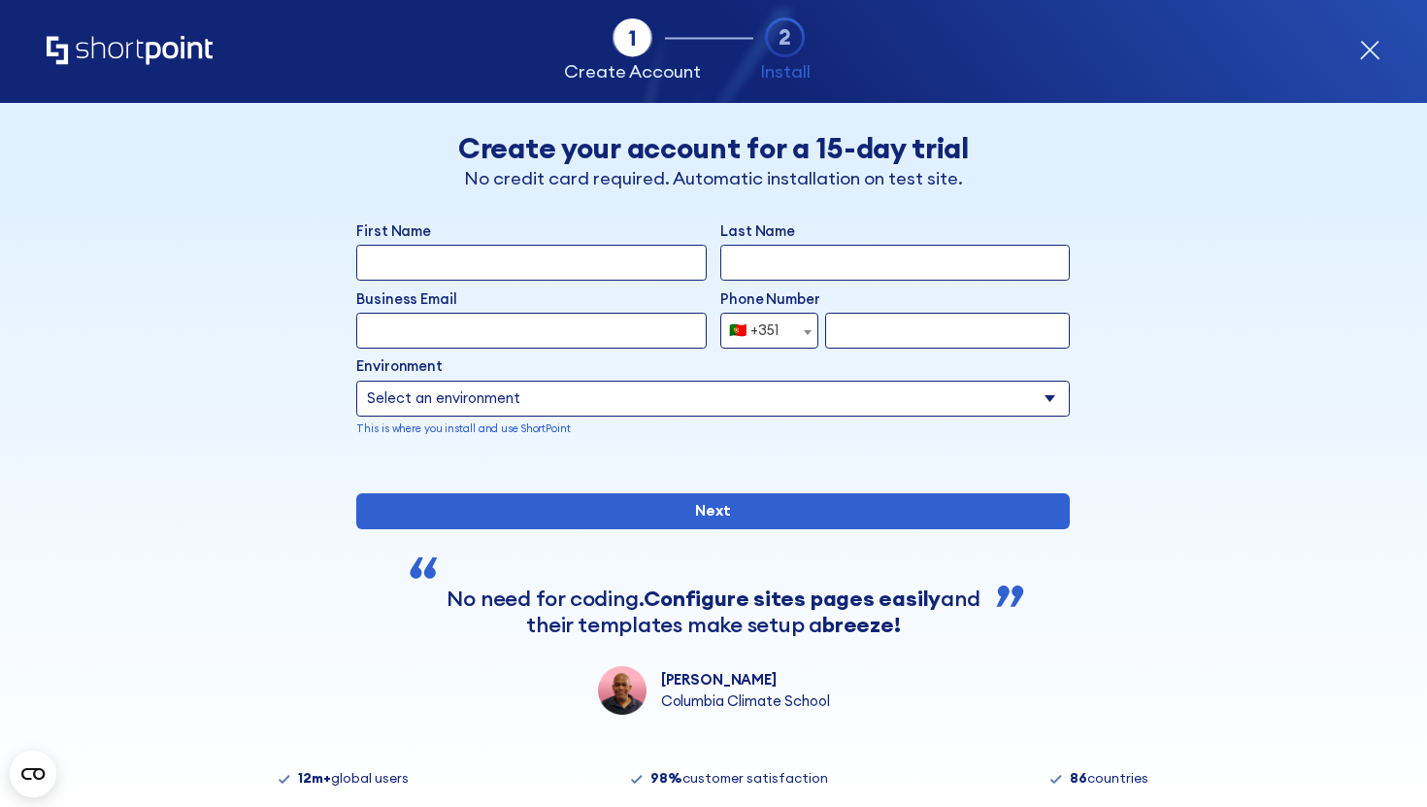
click at [959, 398] on select "Select an environment Microsoft 365 SharePoint Online SharePoint 2019 (On-Premi…" at bounding box center [713, 399] width 714 height 36
click at [868, 399] on select "Select an environment Microsoft 365 SharePoint Online SharePoint 2019 (On-Premi…" at bounding box center [713, 399] width 714 height 36
